Goal: Task Accomplishment & Management: Use online tool/utility

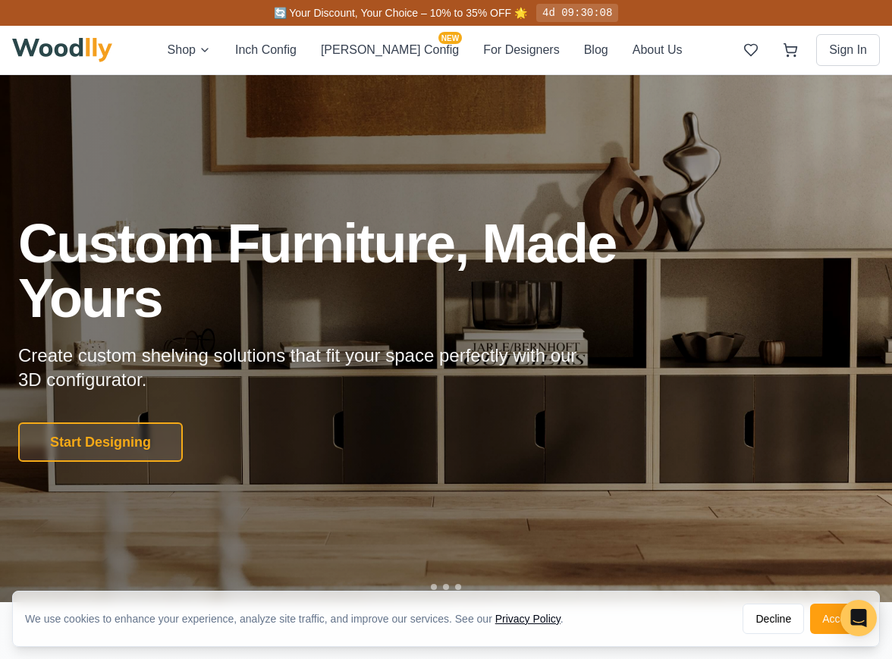
drag, startPoint x: 142, startPoint y: 450, endPoint x: 177, endPoint y: 429, distance: 40.8
click at [142, 450] on button "Start Designing" at bounding box center [100, 441] width 165 height 39
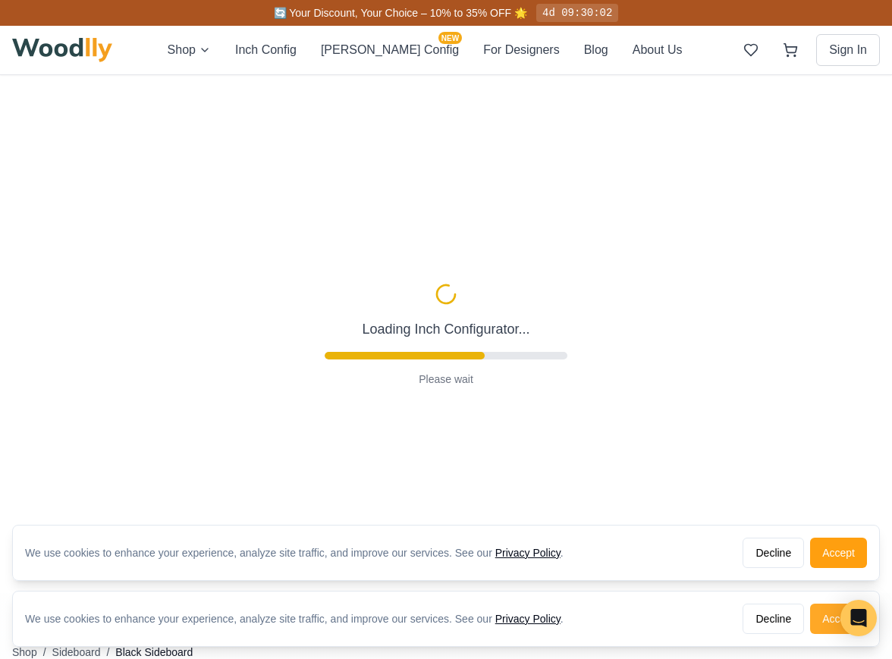
type input "56"
type input "2"
click at [828, 559] on button "Accept" at bounding box center [838, 553] width 57 height 30
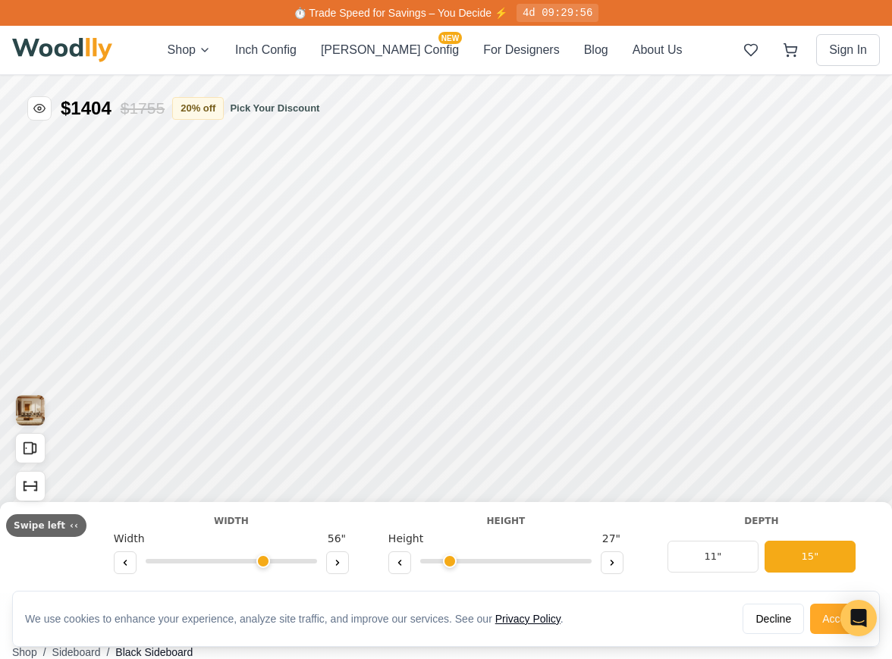
click at [818, 618] on button "Accept" at bounding box center [838, 619] width 57 height 30
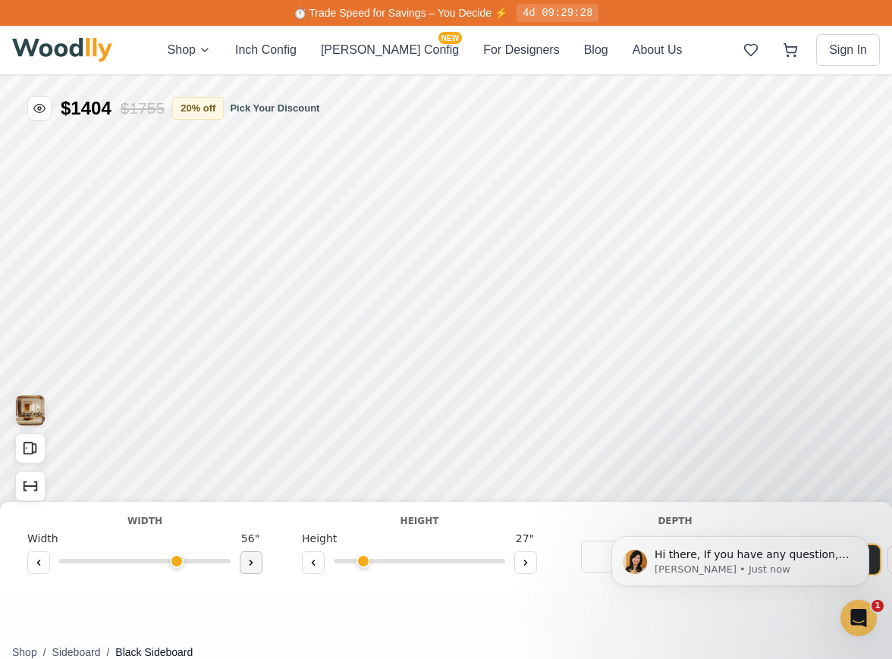
click at [259, 568] on button at bounding box center [251, 562] width 23 height 23
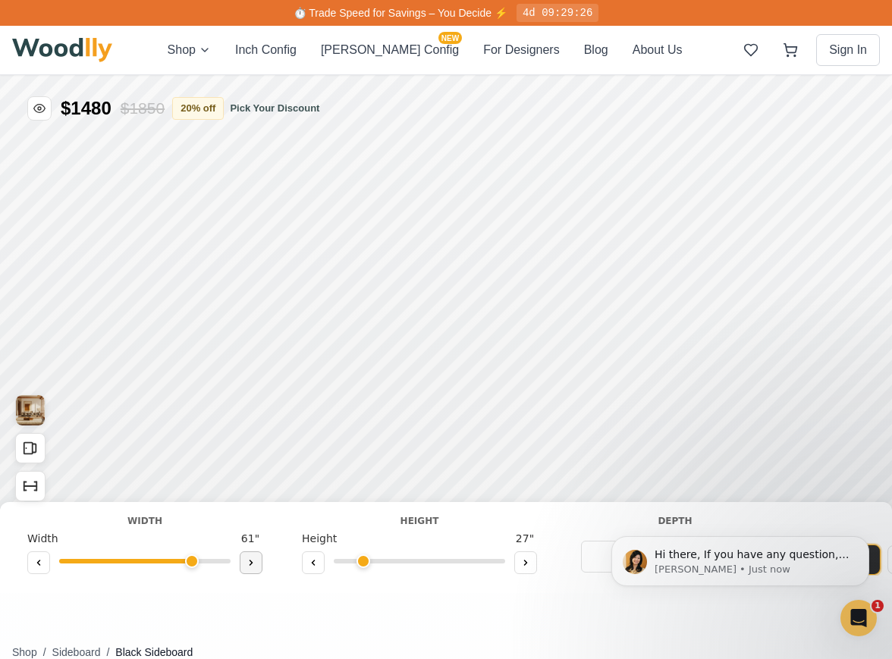
click at [259, 568] on button at bounding box center [251, 562] width 23 height 23
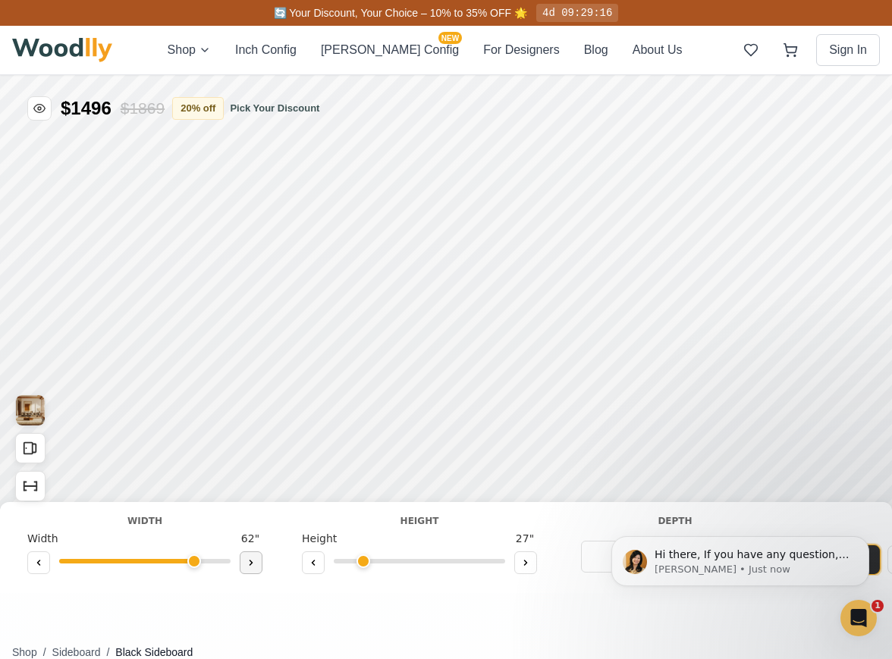
click at [259, 568] on button at bounding box center [251, 562] width 23 height 23
click at [251, 561] on icon at bounding box center [251, 562] width 9 height 9
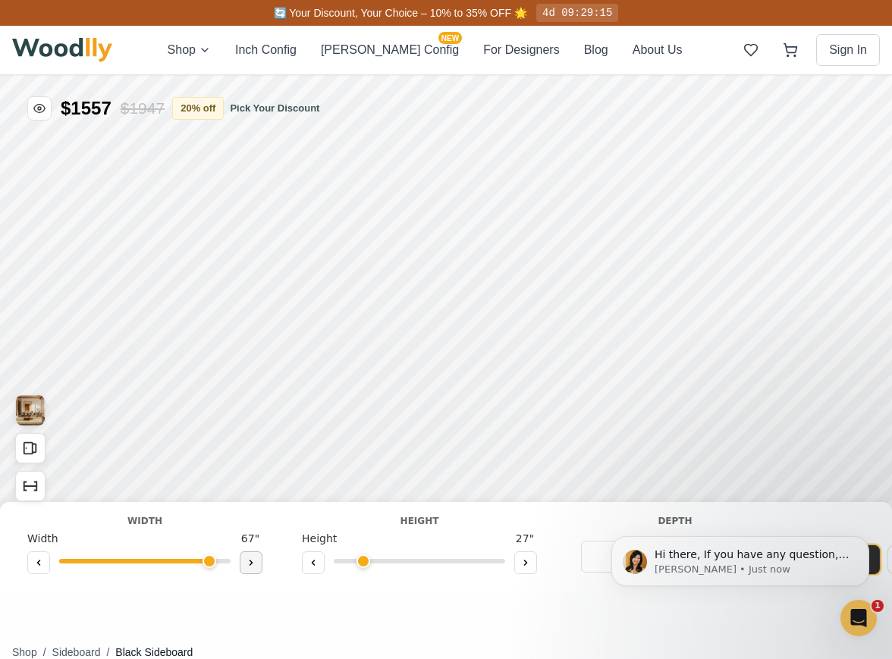
click at [251, 561] on icon at bounding box center [251, 562] width 9 height 9
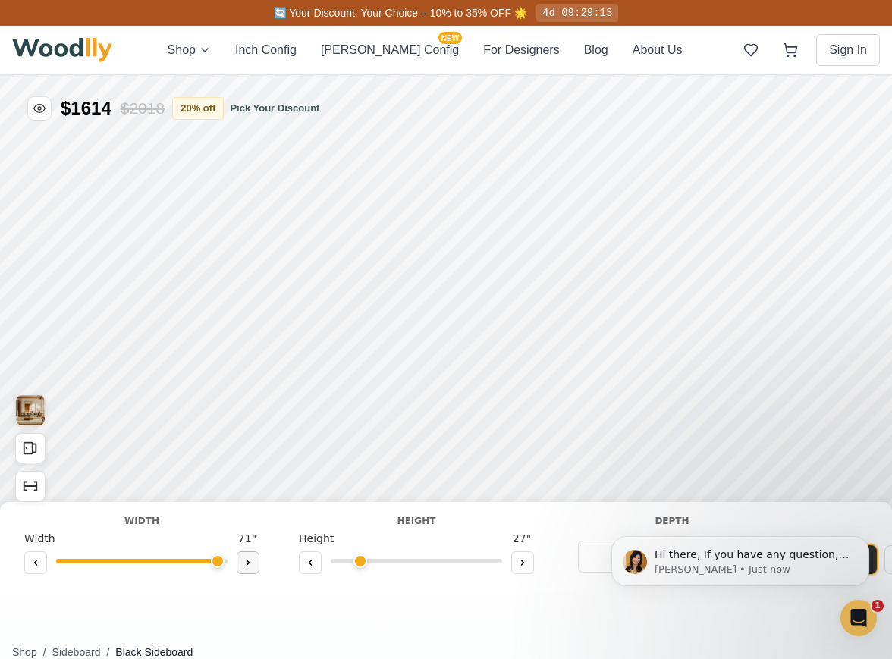
click at [251, 561] on icon at bounding box center [247, 562] width 9 height 9
type input "72"
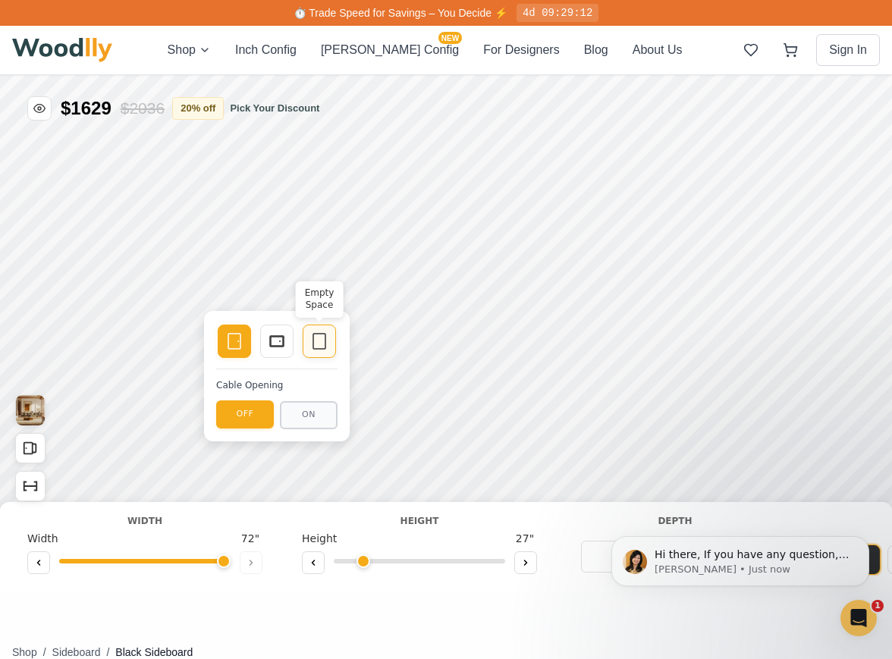
click at [334, 352] on div "Empty Space" at bounding box center [319, 341] width 33 height 33
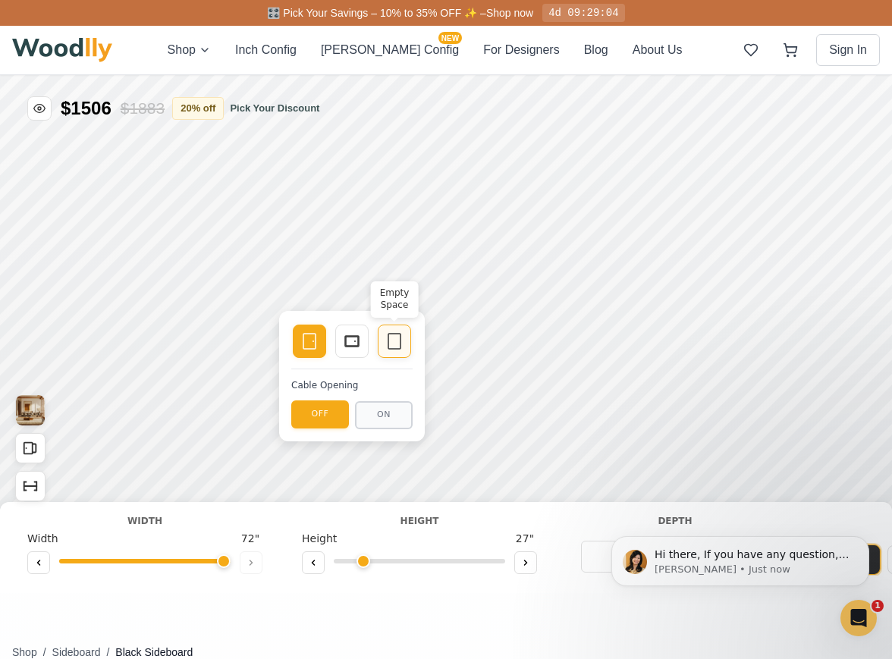
click at [403, 350] on icon at bounding box center [394, 341] width 18 height 18
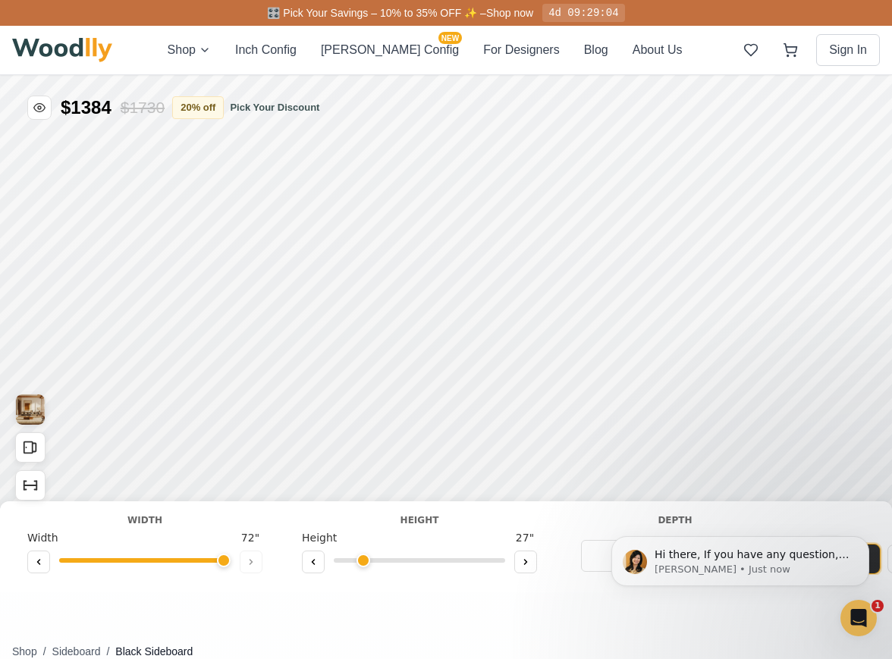
scroll to position [2, 0]
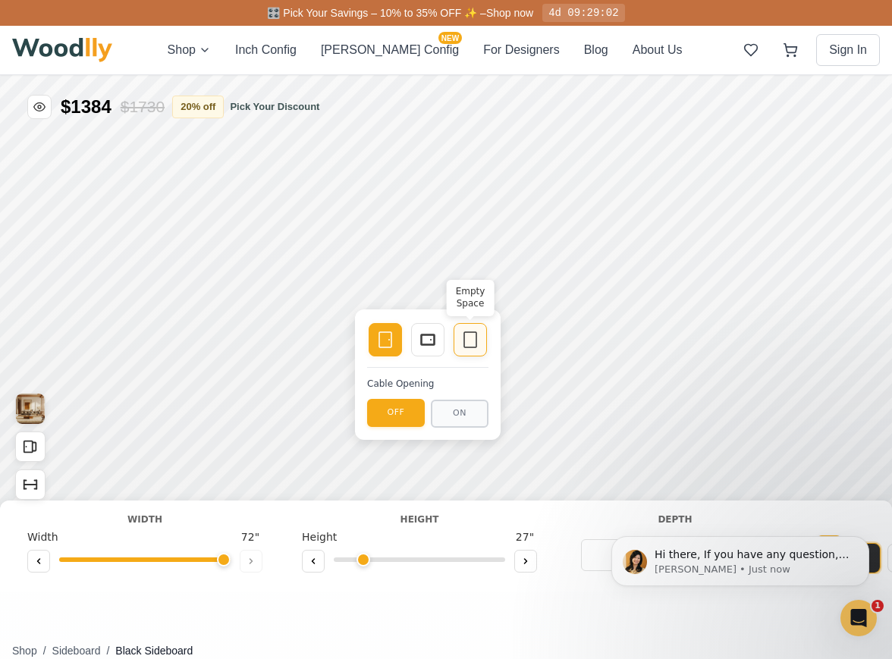
click at [468, 340] on icon at bounding box center [470, 340] width 18 height 18
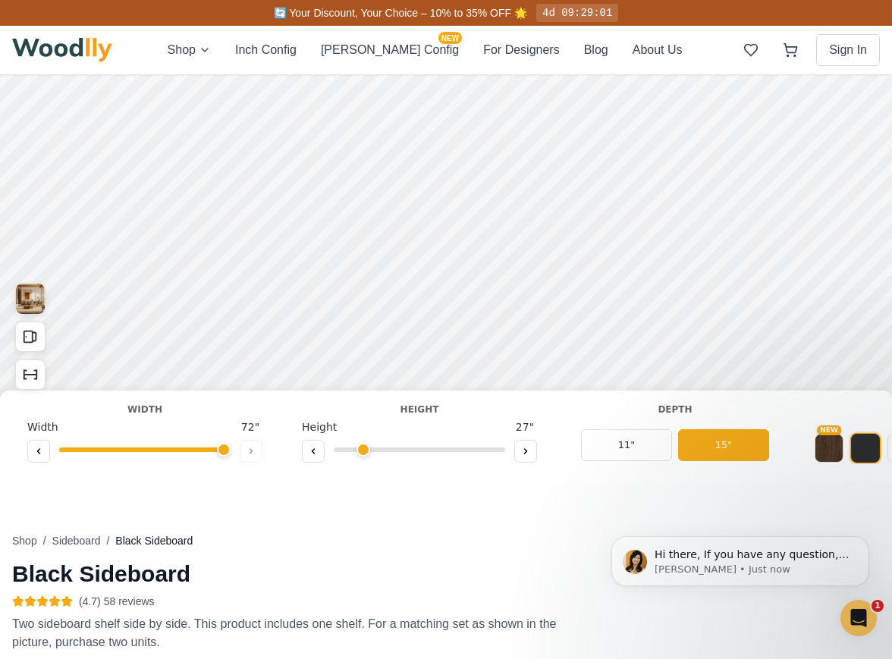
scroll to position [115, 0]
